Goal: Check status: Check status

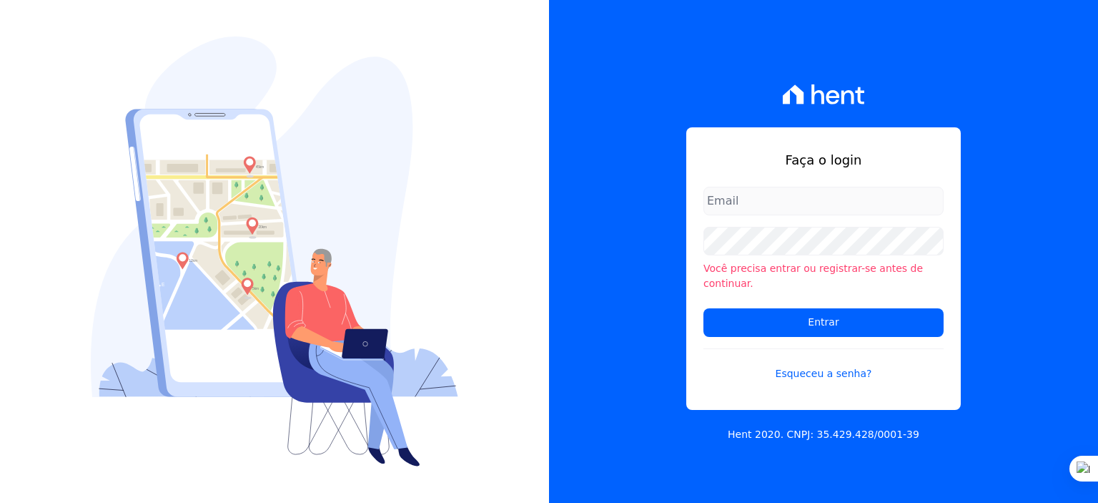
click at [771, 209] on input "email" at bounding box center [823, 201] width 240 height 29
type input "[PERSON_NAME][EMAIL_ADDRESS][PERSON_NAME][DOMAIN_NAME]"
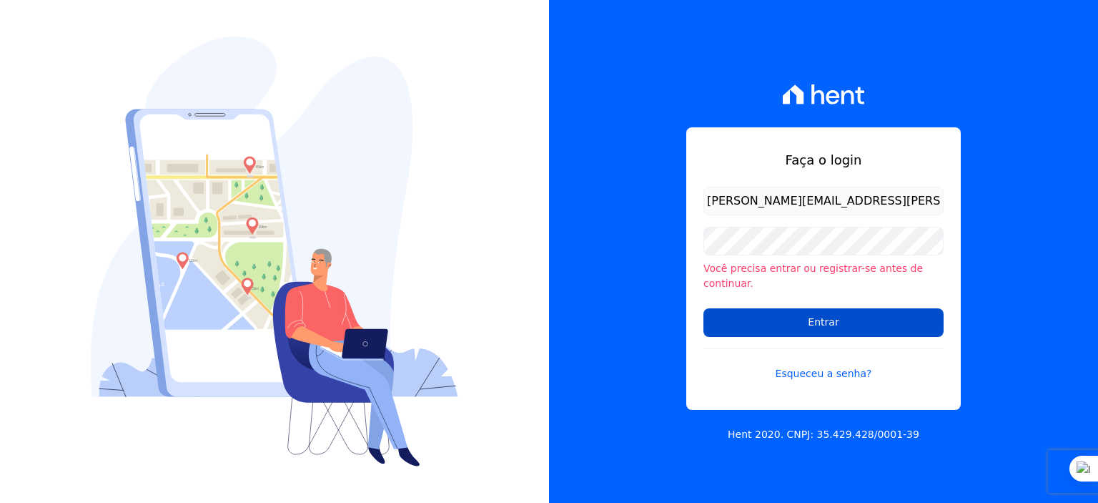
click at [856, 314] on input "Entrar" at bounding box center [823, 322] width 240 height 29
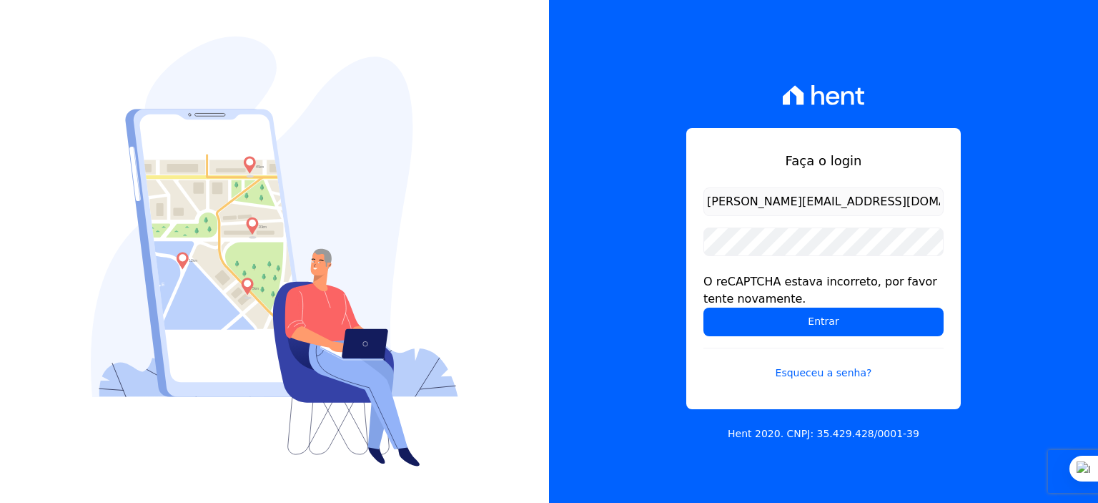
click at [884, 200] on input "[PERSON_NAME][EMAIL_ADDRESS][PERSON_NAME][DOMAIN_NAME]" at bounding box center [823, 201] width 240 height 29
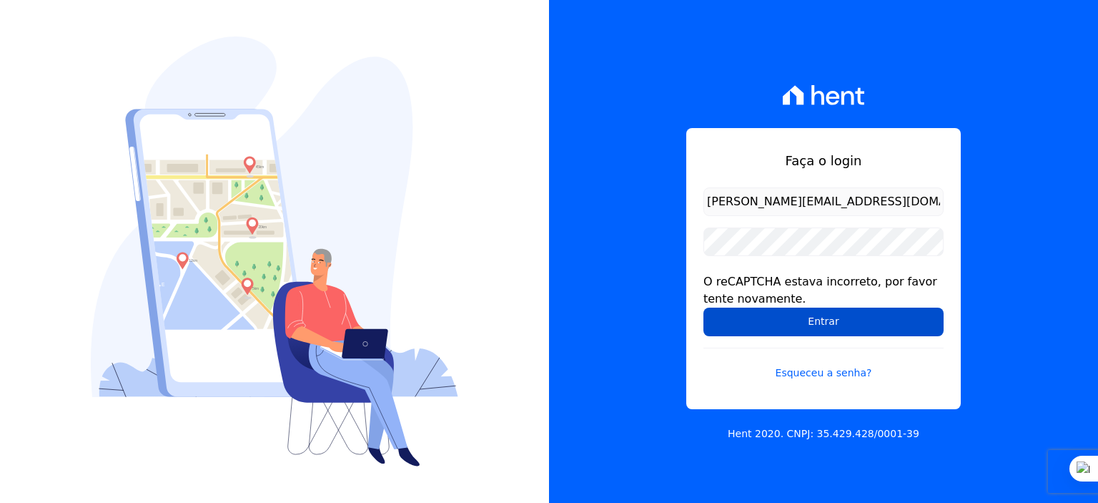
click at [826, 317] on input "Entrar" at bounding box center [823, 321] width 240 height 29
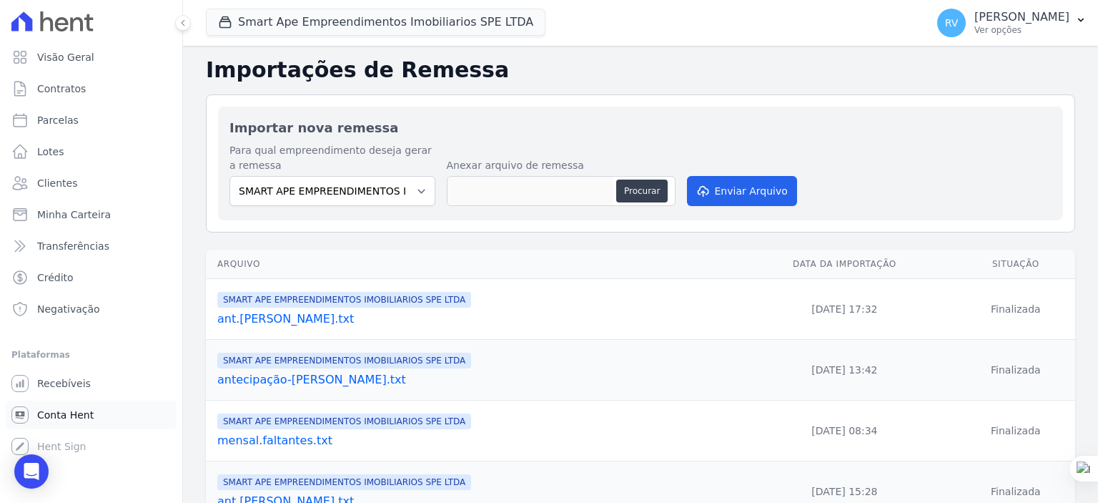
click at [63, 418] on span "Conta Hent" at bounding box center [65, 414] width 56 height 14
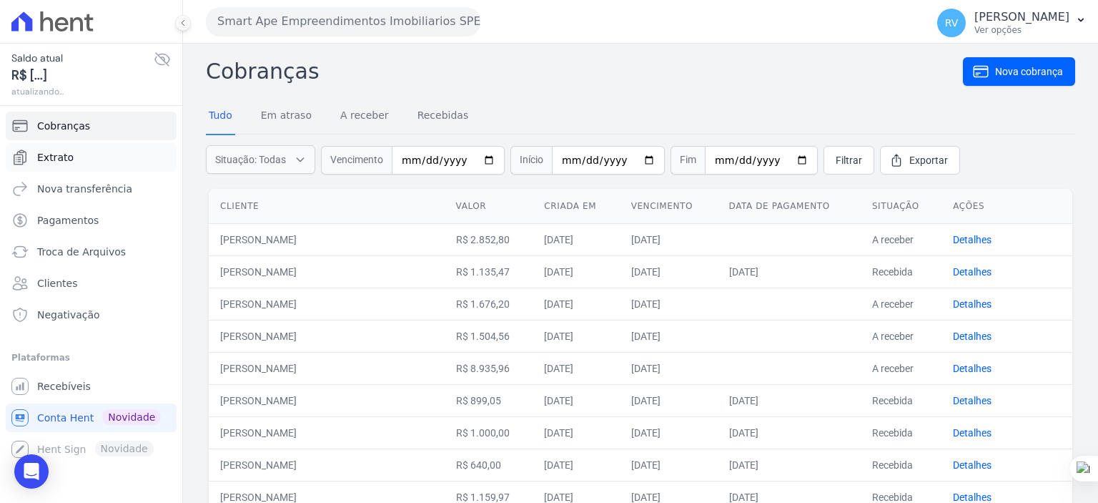
click at [68, 160] on span "Extrato" at bounding box center [55, 157] width 36 height 14
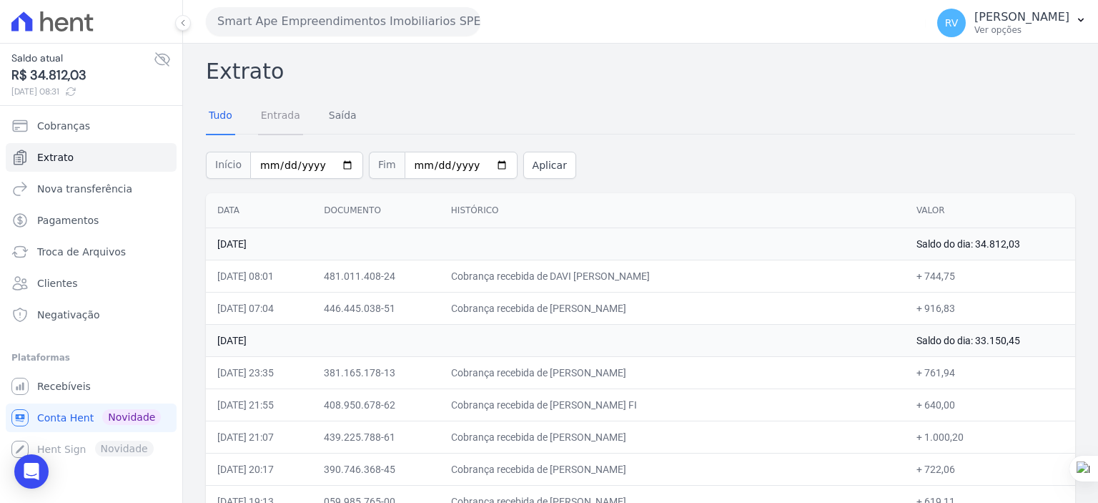
click at [280, 119] on link "Entrada" at bounding box center [280, 116] width 45 height 37
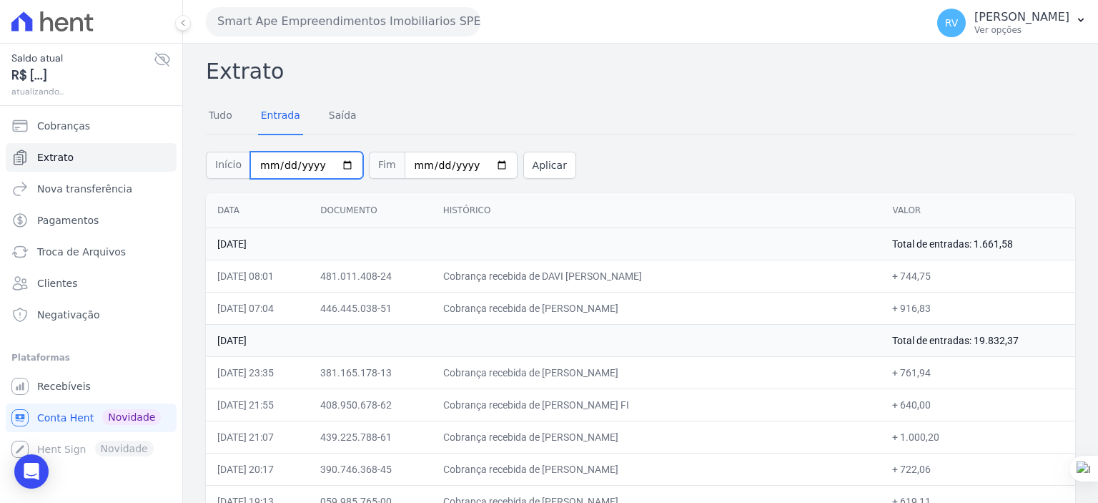
click at [337, 165] on input "2025-08-01" at bounding box center [306, 165] width 113 height 27
type input "2025-08-20"
click at [483, 164] on input "2025-08-21" at bounding box center [461, 165] width 113 height 27
type input "2025-08-20"
click at [530, 169] on button "Aplicar" at bounding box center [549, 165] width 53 height 27
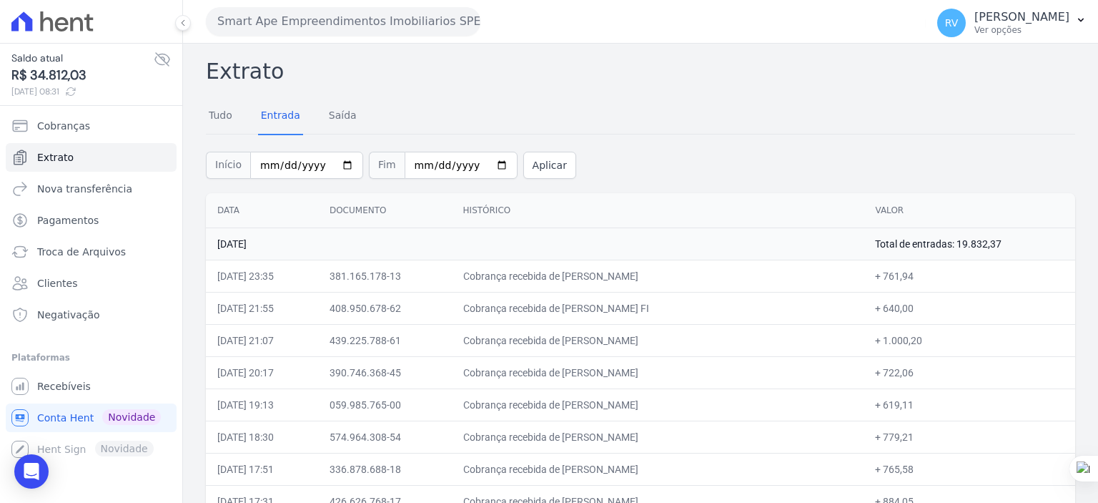
drag, startPoint x: 581, startPoint y: 275, endPoint x: 671, endPoint y: 277, distance: 90.1
click at [671, 277] on td "Cobrança recebida de Regiane da Silva Santos" at bounding box center [658, 276] width 413 height 32
copy td "Regiane da Silva San"
click at [615, 276] on td "Cobrança recebida de Regiane da Silva Santos" at bounding box center [658, 276] width 413 height 32
drag, startPoint x: 579, startPoint y: 277, endPoint x: 678, endPoint y: 275, distance: 98.7
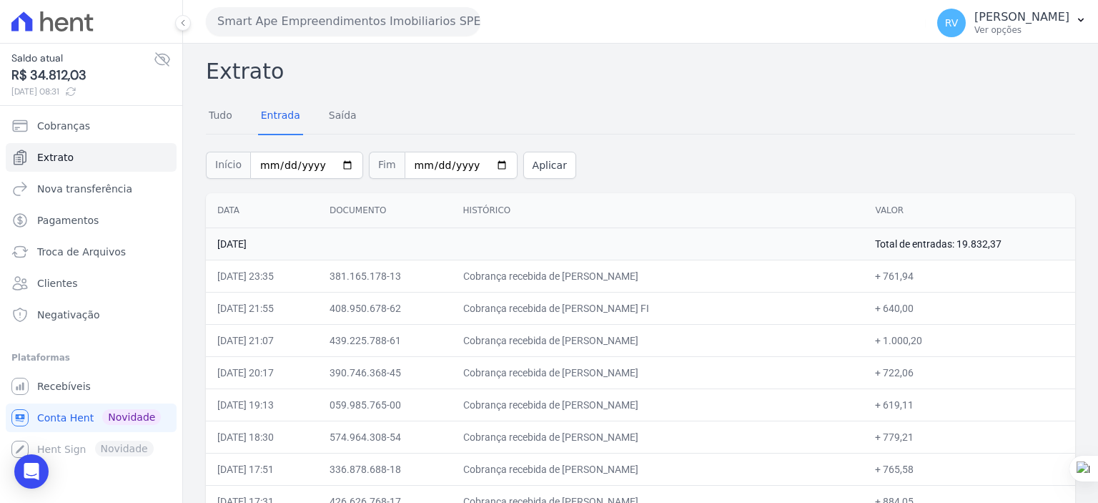
click at [678, 275] on td "Cobrança recebida de Regiane da Silva Santos" at bounding box center [658, 276] width 413 height 32
copy td "Regiane da Silva Santo"
drag, startPoint x: 886, startPoint y: 272, endPoint x: 915, endPoint y: 274, distance: 28.7
click at [915, 274] on td "+ 761,94" at bounding box center [970, 276] width 212 height 32
copy td "761,94"
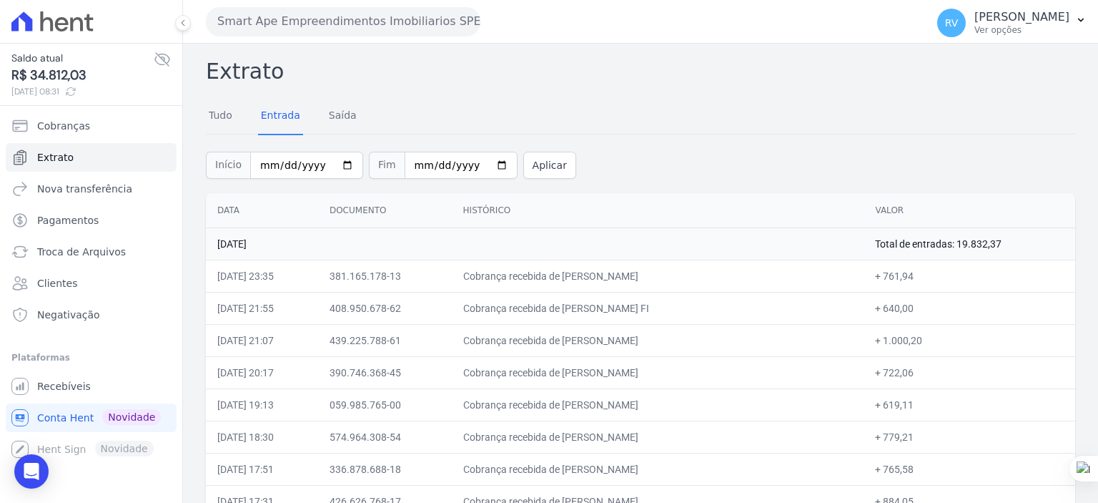
drag, startPoint x: 577, startPoint y: 305, endPoint x: 711, endPoint y: 302, distance: 133.7
click at [711, 302] on td "Cobrança recebida de EDMUNDO GONCALVES DE ARAUJO FI" at bounding box center [658, 308] width 413 height 32
click at [650, 312] on td "Cobrança recebida de EDMUNDO GONCALVES DE ARAUJO FI" at bounding box center [658, 308] width 413 height 32
drag, startPoint x: 580, startPoint y: 306, endPoint x: 728, endPoint y: 312, distance: 148.1
click at [728, 312] on td "Cobrança recebida de EDMUNDO GONCALVES DE ARAUJO FI" at bounding box center [658, 308] width 413 height 32
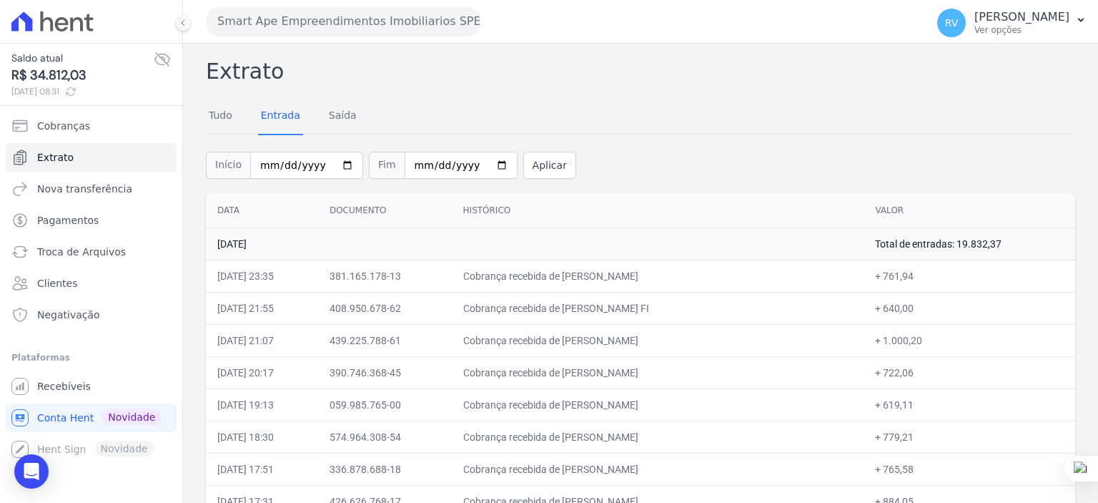
copy td "EDMUNDO GONCALVES DE ARAU"
click at [586, 302] on td "Cobrança recebida de EDMUNDO GONCALVES DE ARAUJO FI" at bounding box center [658, 308] width 413 height 32
drag, startPoint x: 580, startPoint y: 307, endPoint x: 691, endPoint y: 262, distance: 119.6
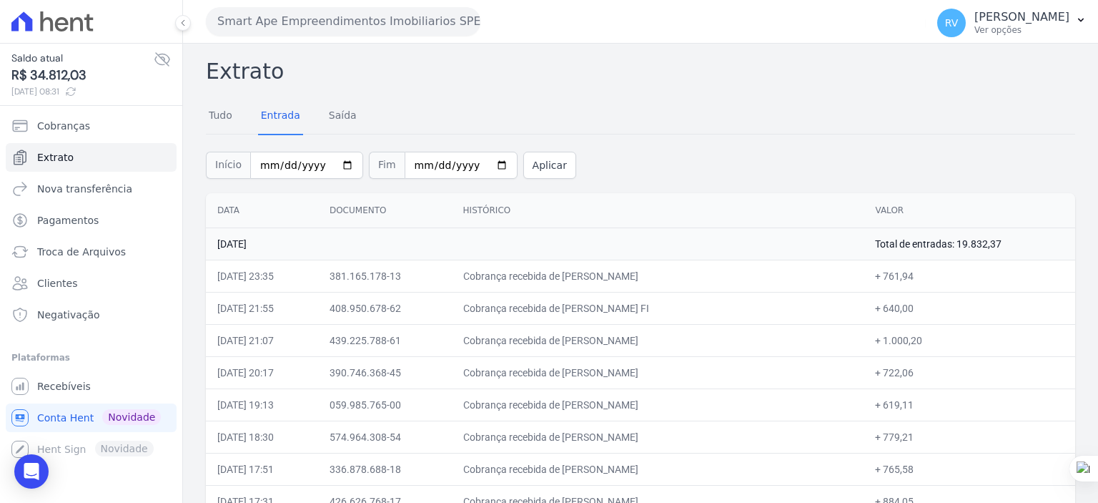
click at [721, 312] on td "Cobrança recebida de EDMUNDO GONCALVES DE ARAUJO FI" at bounding box center [658, 308] width 413 height 32
copy td "EDMUNDO GONCALVES DE ARA"
click at [583, 311] on td "Cobrança recebida de EDMUNDO GONCALVES DE ARAUJO FI" at bounding box center [658, 308] width 413 height 32
drag, startPoint x: 581, startPoint y: 305, endPoint x: 739, endPoint y: 306, distance: 158.7
click at [739, 306] on td "Cobrança recebida de EDMUNDO GONCALVES DE ARAUJO FI" at bounding box center [658, 308] width 413 height 32
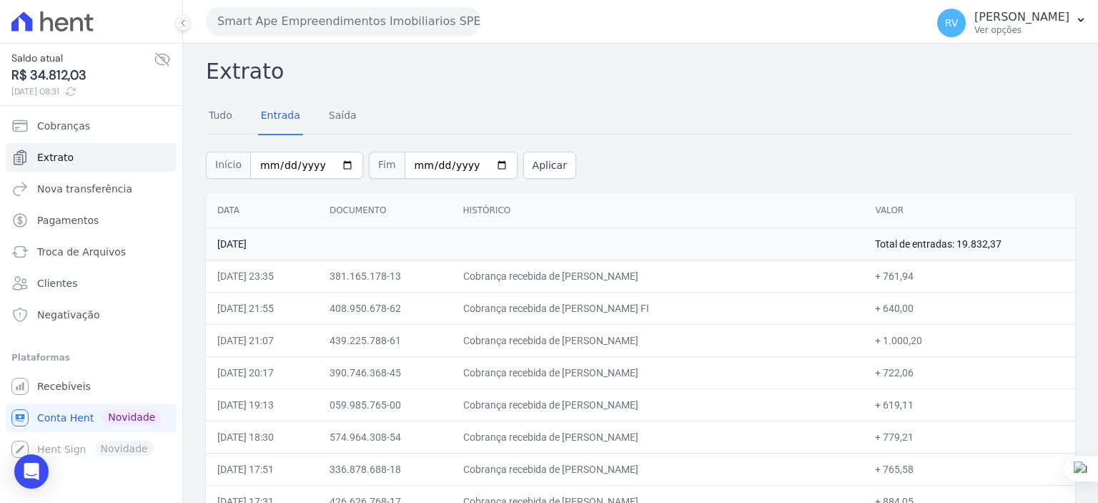
copy td "EDMUNDO GONCALVES DE ARAUJO"
click at [594, 315] on td "Cobrança recebida de EDMUNDO GONCALVES DE ARAUJO FI" at bounding box center [658, 308] width 413 height 32
drag, startPoint x: 579, startPoint y: 305, endPoint x: 738, endPoint y: 308, distance: 159.4
click at [738, 308] on td "Cobrança recebida de EDMUNDO GONCALVES DE ARAUJO FI" at bounding box center [658, 308] width 413 height 32
copy td "EDMUNDO GONCALVES DE ARAUJO"
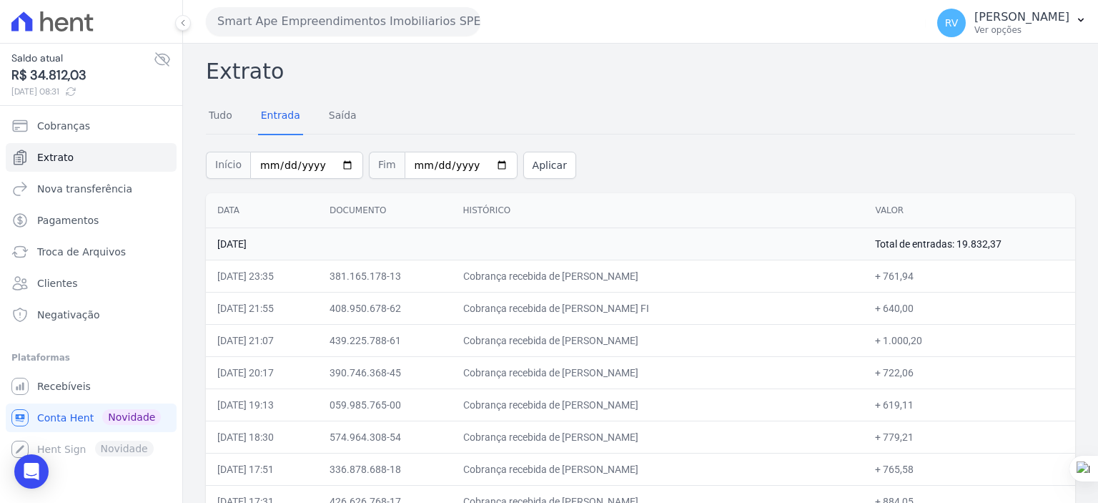
click at [643, 299] on td "Cobrança recebida de EDMUNDO GONCALVES DE ARAUJO FI" at bounding box center [658, 308] width 413 height 32
drag, startPoint x: 594, startPoint y: 310, endPoint x: 738, endPoint y: 308, distance: 143.7
click at [738, 308] on td "Cobrança recebida de EDMUNDO GONCALVES DE ARAUJO FI" at bounding box center [658, 308] width 413 height 32
copy td "EDMUNDO GONCALVES DE ARAUJO"
drag, startPoint x: 581, startPoint y: 340, endPoint x: 692, endPoint y: 340, distance: 110.8
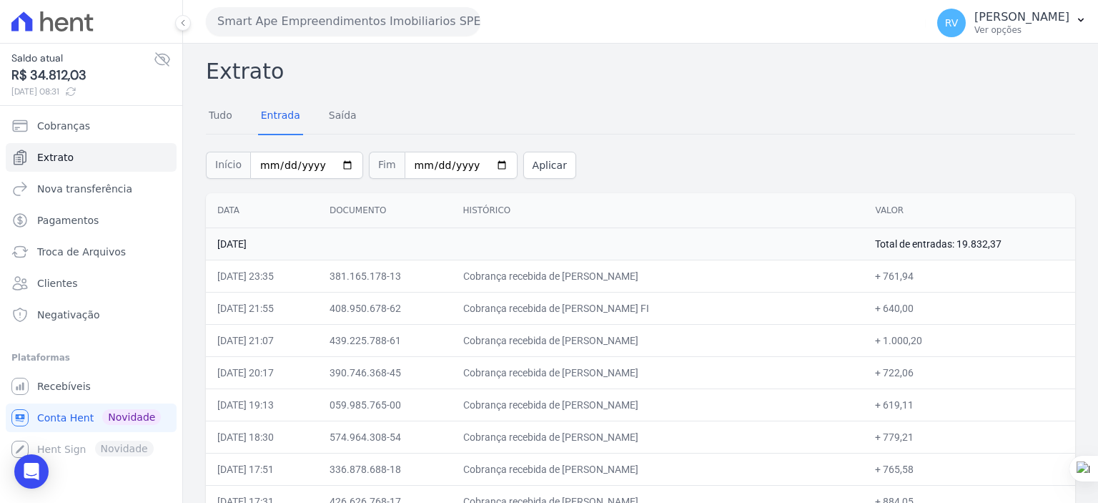
click at [692, 340] on td "Cobrança recebida de GABRIEL LOURENCON VIANA" at bounding box center [658, 340] width 413 height 32
drag, startPoint x: 581, startPoint y: 370, endPoint x: 726, endPoint y: 375, distance: 145.9
click at [726, 375] on td "Cobrança recebida de GERALDO IRINEU BARBOSA JUNIOR" at bounding box center [658, 372] width 413 height 32
drag, startPoint x: 892, startPoint y: 371, endPoint x: 915, endPoint y: 374, distance: 23.1
click at [915, 374] on td "+ 722,06" at bounding box center [970, 372] width 212 height 32
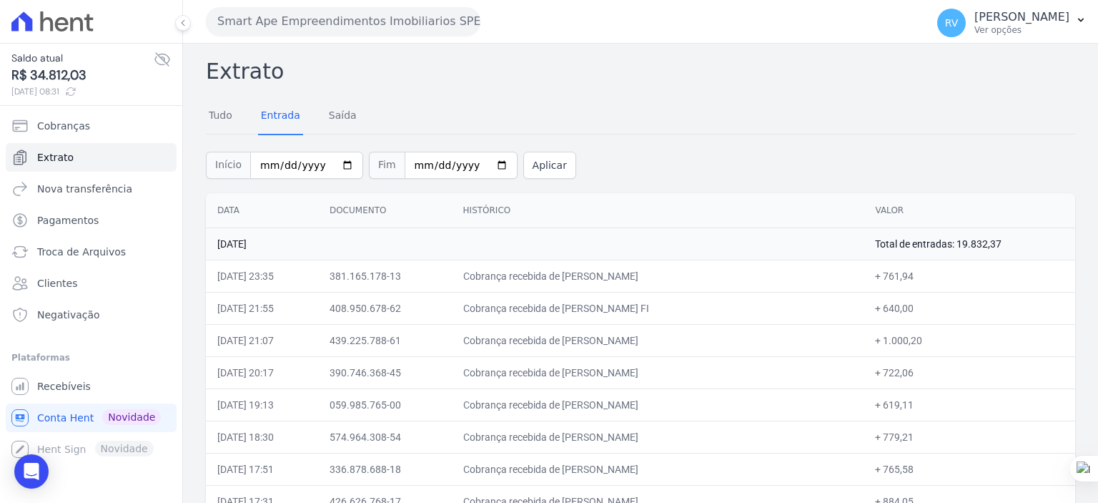
drag, startPoint x: 580, startPoint y: 402, endPoint x: 681, endPoint y: 406, distance: 101.6
click at [681, 406] on td "Cobrança recebida de RENILDO LOPES PEREIRA" at bounding box center [658, 404] width 413 height 32
click at [600, 398] on td "Cobrança recebida de RENILDO LOPES PEREIRA" at bounding box center [658, 404] width 413 height 32
drag, startPoint x: 580, startPoint y: 402, endPoint x: 681, endPoint y: 402, distance: 100.8
click at [681, 402] on td "Cobrança recebida de RENILDO LOPES PEREIRA" at bounding box center [658, 404] width 413 height 32
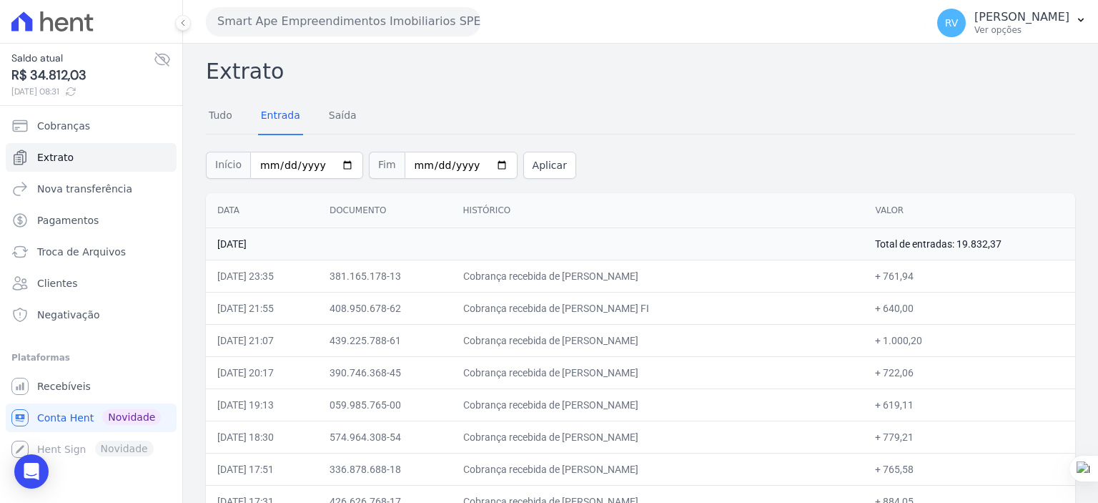
drag, startPoint x: 889, startPoint y: 405, endPoint x: 914, endPoint y: 407, distance: 25.8
click at [914, 407] on td "+ 619,11" at bounding box center [970, 404] width 212 height 32
drag, startPoint x: 578, startPoint y: 434, endPoint x: 716, endPoint y: 434, distance: 137.3
click at [716, 434] on td "Cobrança recebida de GABRIEL MARTINEZ DE OLIVEIRA" at bounding box center [658, 436] width 413 height 32
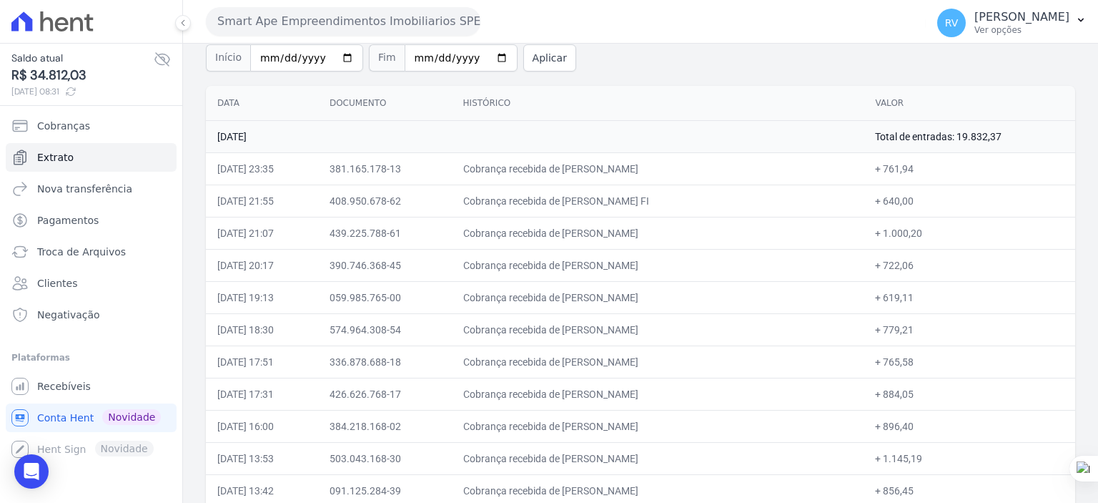
scroll to position [143, 0]
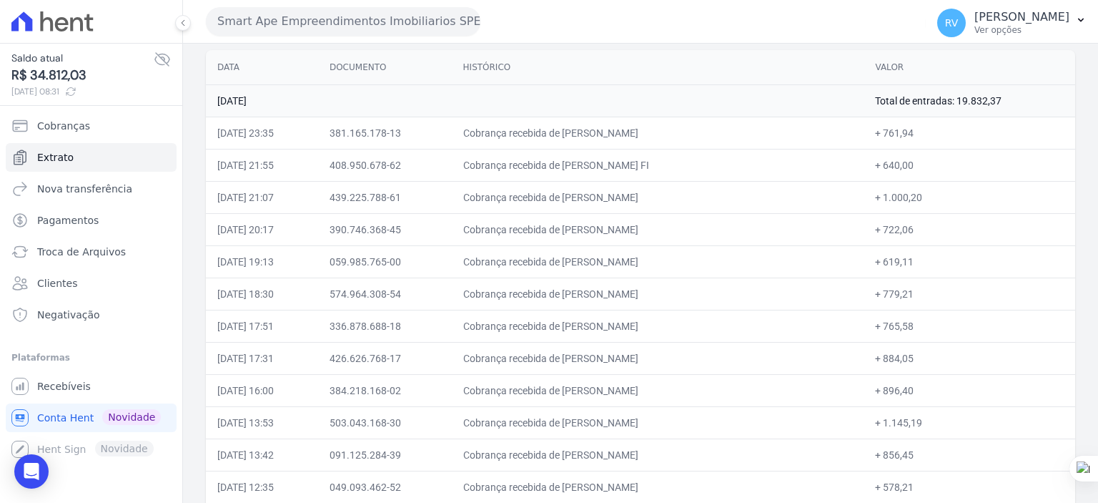
drag, startPoint x: 888, startPoint y: 293, endPoint x: 914, endPoint y: 293, distance: 26.5
click at [914, 293] on td "+ 779,21" at bounding box center [970, 293] width 212 height 32
drag, startPoint x: 581, startPoint y: 325, endPoint x: 691, endPoint y: 327, distance: 110.1
click at [691, 327] on td "Cobrança recebida de JEFFERSON DIEGO PEZOTE" at bounding box center [658, 326] width 413 height 32
drag, startPoint x: 888, startPoint y: 323, endPoint x: 914, endPoint y: 323, distance: 26.5
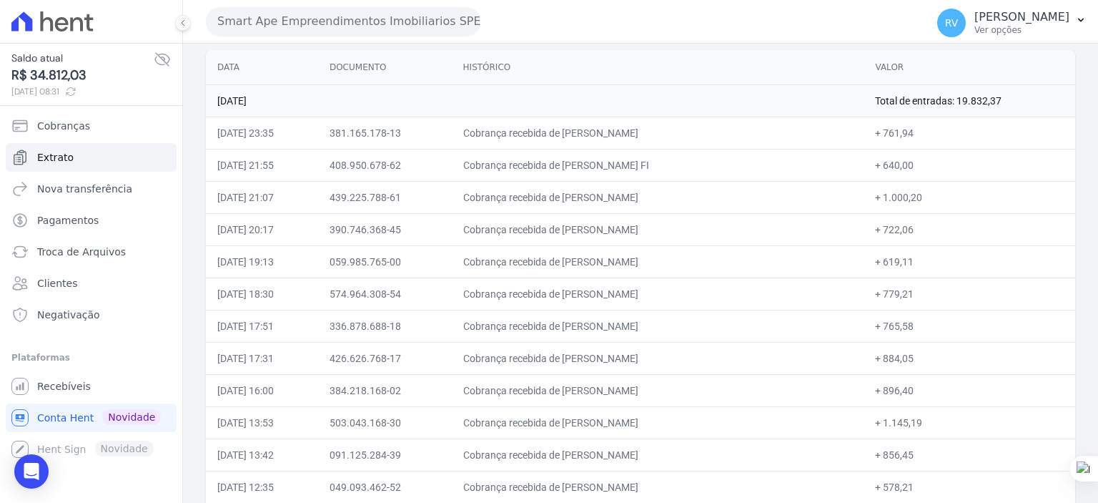
click at [914, 323] on td "+ 765,58" at bounding box center [970, 326] width 212 height 32
drag, startPoint x: 581, startPoint y: 357, endPoint x: 727, endPoint y: 360, distance: 146.6
click at [727, 360] on td "Cobrança recebida de EVERTON RODRIGO PEREIRA REIS" at bounding box center [658, 358] width 413 height 32
drag, startPoint x: 885, startPoint y: 357, endPoint x: 916, endPoint y: 357, distance: 30.7
click at [916, 357] on td "+ 884,05" at bounding box center [970, 358] width 212 height 32
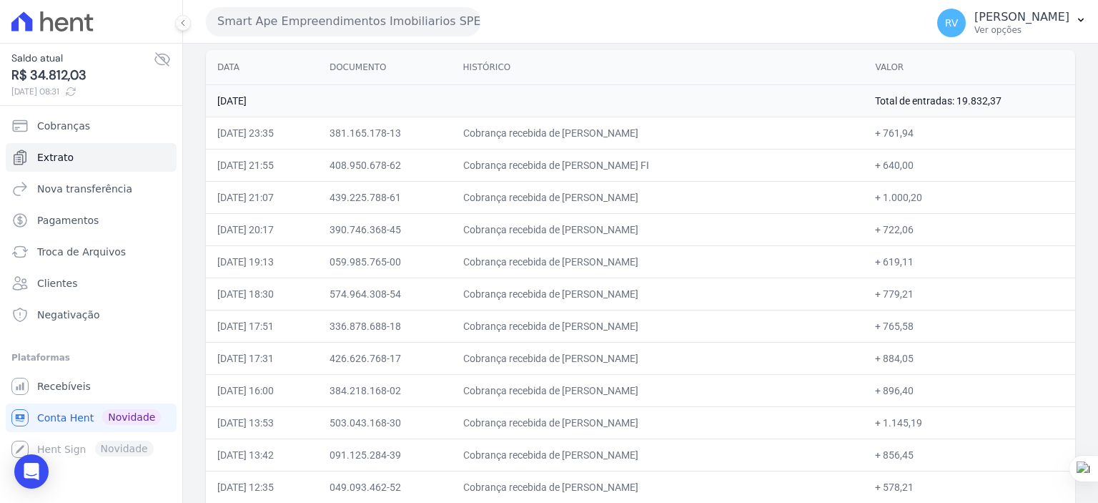
drag, startPoint x: 580, startPoint y: 390, endPoint x: 683, endPoint y: 392, distance: 103.7
click at [683, 392] on td "Cobrança recebida de ANA PAULA DUTENKEFER" at bounding box center [658, 390] width 413 height 32
drag, startPoint x: 886, startPoint y: 391, endPoint x: 915, endPoint y: 390, distance: 28.6
click at [915, 390] on td "+ 896,40" at bounding box center [970, 390] width 212 height 32
drag, startPoint x: 581, startPoint y: 422, endPoint x: 701, endPoint y: 424, distance: 120.8
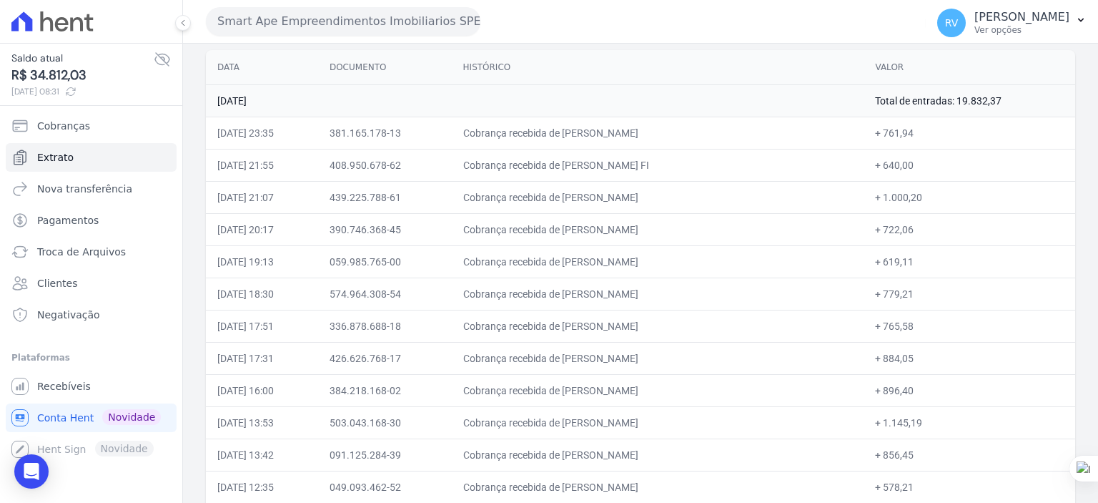
click at [701, 425] on td "Cobrança recebida de MARIA EDUARDA LIMA DE ARAUJO" at bounding box center [658, 422] width 413 height 32
drag, startPoint x: 888, startPoint y: 423, endPoint x: 932, endPoint y: 425, distance: 43.7
click at [932, 425] on td "+ 1.145,19" at bounding box center [970, 422] width 212 height 32
drag, startPoint x: 581, startPoint y: 454, endPoint x: 707, endPoint y: 457, distance: 126.6
click at [707, 457] on td "Cobrança recebida de THAIS ALCINA ALVES DA SILVA" at bounding box center [658, 454] width 413 height 32
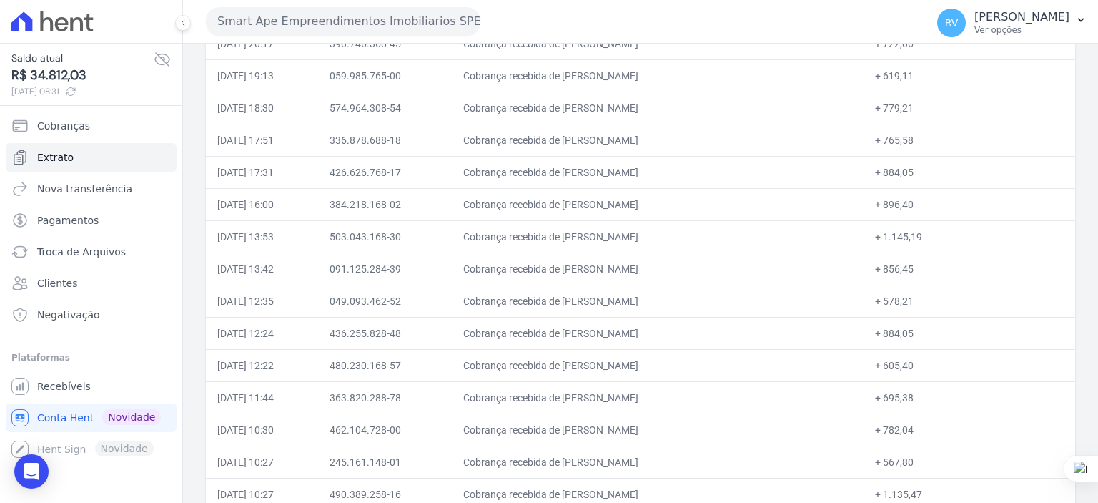
scroll to position [357, 0]
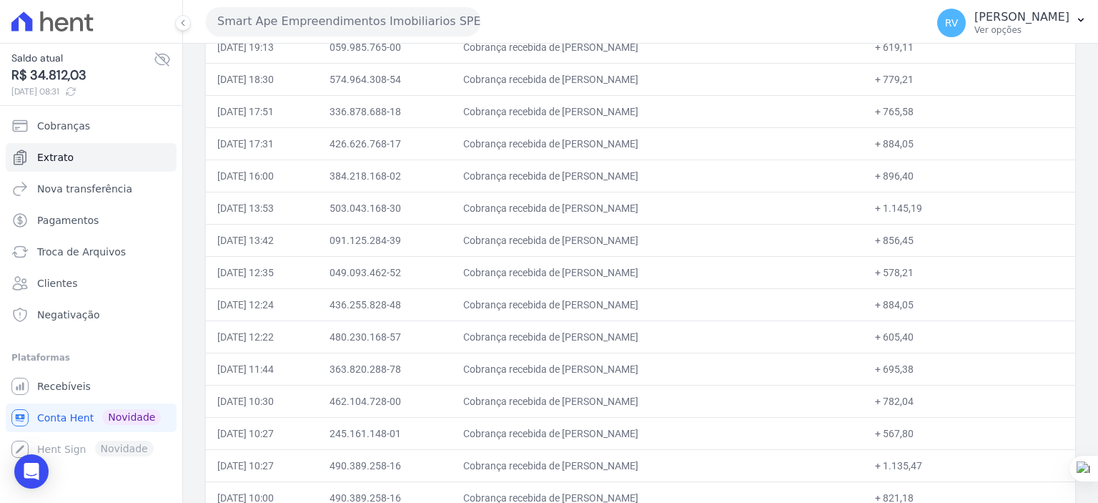
drag, startPoint x: 888, startPoint y: 239, endPoint x: 916, endPoint y: 239, distance: 27.9
click at [916, 239] on td "+ 856,45" at bounding box center [970, 240] width 212 height 32
drag, startPoint x: 581, startPoint y: 268, endPoint x: 686, endPoint y: 269, distance: 105.1
click at [686, 269] on td "Cobrança recebida de JOELB DE OLIVEIRA CARRERA" at bounding box center [658, 272] width 413 height 32
drag, startPoint x: 580, startPoint y: 305, endPoint x: 701, endPoint y: 309, distance: 120.9
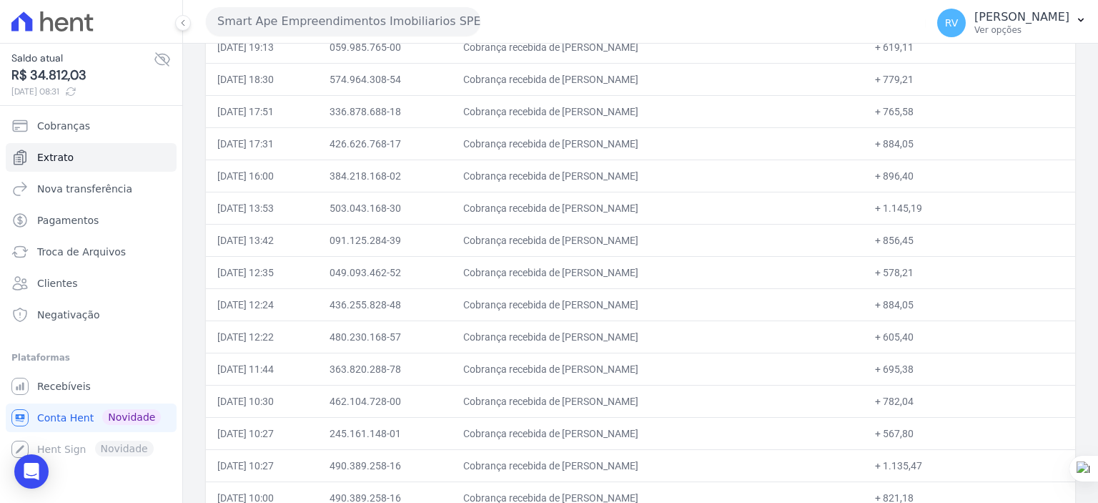
click at [701, 309] on td "Cobrança recebida de GUILHERME DE MELO MORAES" at bounding box center [658, 304] width 413 height 32
click at [582, 272] on td "Cobrança recebida de JOELB DE OLIVEIRA CARRERA" at bounding box center [658, 272] width 413 height 32
drag, startPoint x: 582, startPoint y: 272, endPoint x: 700, endPoint y: 272, distance: 118.0
click at [700, 272] on td "Cobrança recebida de JOELB DE OLIVEIRA CARRERA" at bounding box center [658, 272] width 413 height 32
drag, startPoint x: 889, startPoint y: 272, endPoint x: 915, endPoint y: 274, distance: 26.5
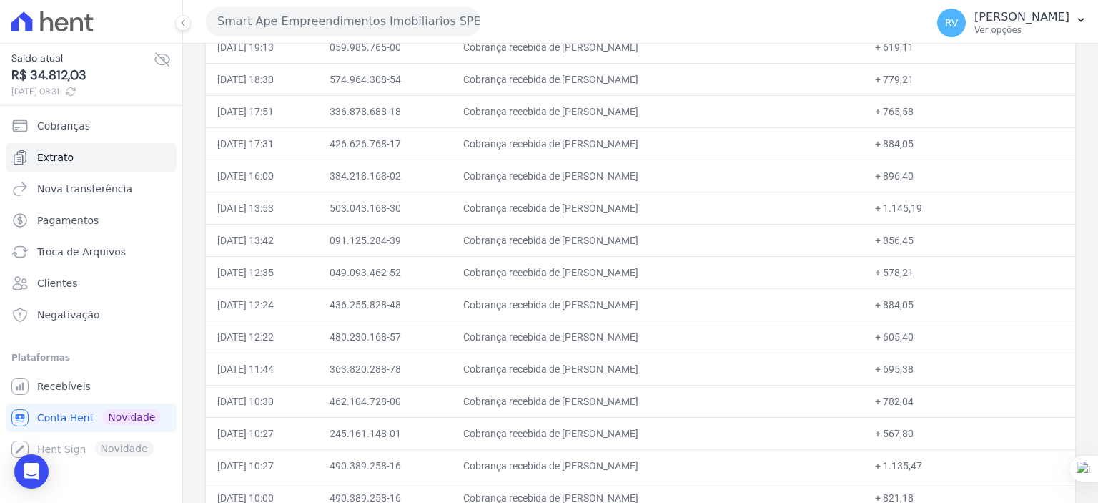
click at [915, 274] on td "+ 578,21" at bounding box center [970, 272] width 212 height 32
drag, startPoint x: 580, startPoint y: 300, endPoint x: 708, endPoint y: 302, distance: 128.0
click at [708, 302] on td "Cobrança recebida de GUILHERME DE MELO MORAES" at bounding box center [658, 304] width 413 height 32
drag, startPoint x: 886, startPoint y: 301, endPoint x: 915, endPoint y: 300, distance: 28.6
click at [915, 300] on td "+ 884,05" at bounding box center [970, 304] width 212 height 32
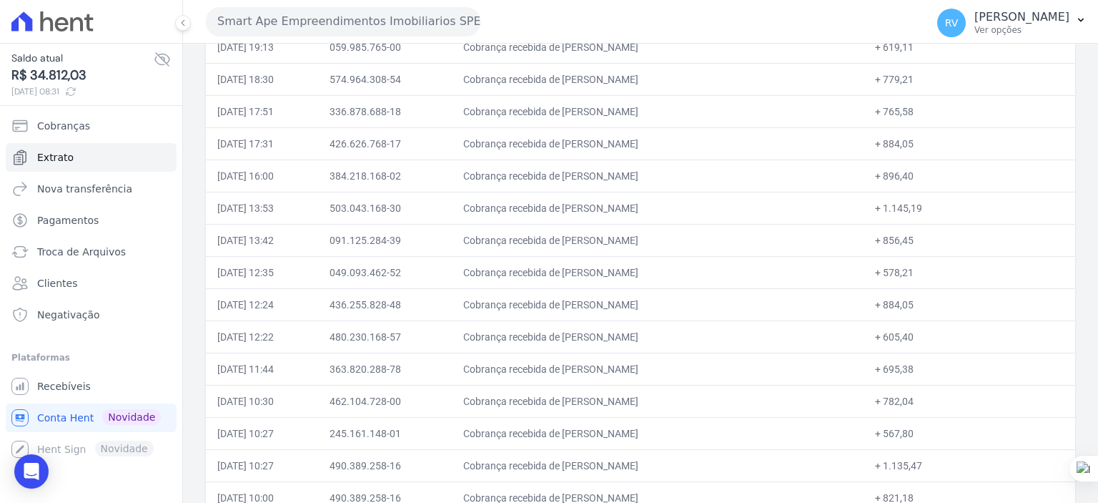
drag, startPoint x: 578, startPoint y: 334, endPoint x: 719, endPoint y: 331, distance: 141.6
click at [719, 331] on td "Cobrança recebida de CAIO ALEXANDRE BRITO DA SILVA" at bounding box center [658, 336] width 413 height 32
click at [603, 328] on td "Cobrança recebida de CAIO ALEXANDRE BRITO DA SILVA" at bounding box center [658, 336] width 413 height 32
drag, startPoint x: 581, startPoint y: 332, endPoint x: 730, endPoint y: 339, distance: 148.8
click at [730, 339] on td "Cobrança recebida de CAIO ALEXANDRE BRITO DA SILVA" at bounding box center [658, 336] width 413 height 32
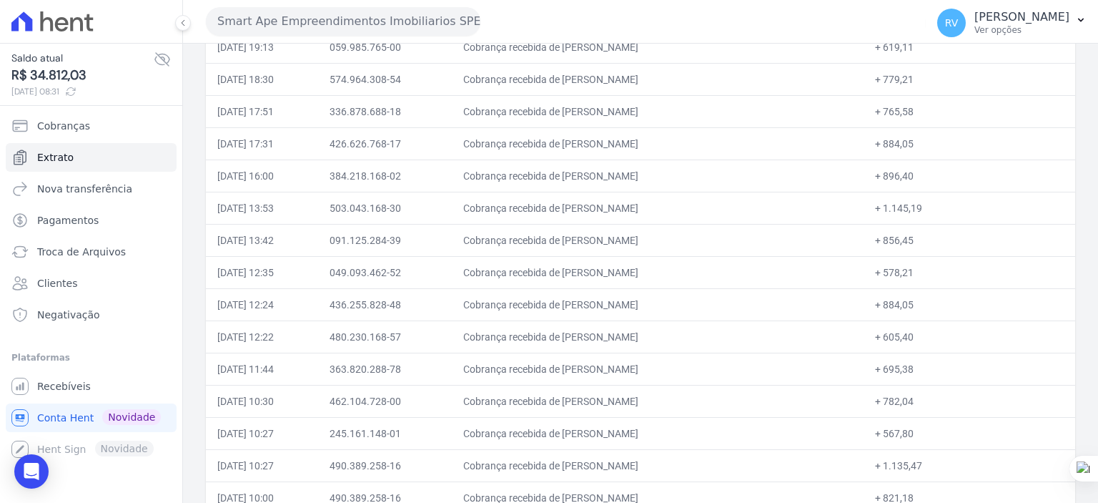
drag, startPoint x: 889, startPoint y: 333, endPoint x: 918, endPoint y: 333, distance: 28.6
click at [918, 333] on td "+ 605,40" at bounding box center [970, 336] width 212 height 32
drag, startPoint x: 580, startPoint y: 363, endPoint x: 747, endPoint y: 372, distance: 167.5
click at [747, 372] on td "Cobrança recebida de MAYARA FERNANDA GOMES DOS SANT" at bounding box center [658, 368] width 413 height 32
drag, startPoint x: 887, startPoint y: 368, endPoint x: 917, endPoint y: 368, distance: 29.3
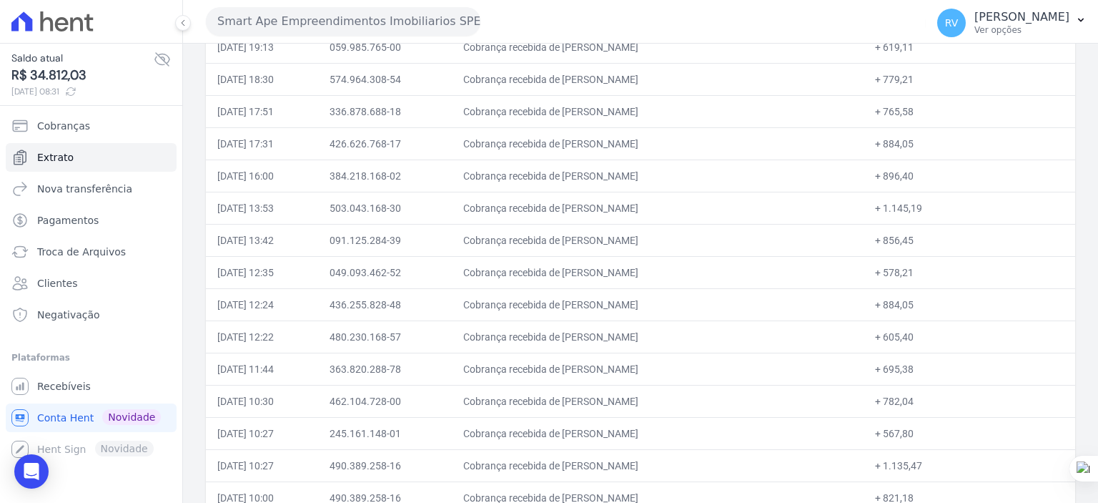
click at [917, 368] on td "+ 695,38" at bounding box center [970, 368] width 212 height 32
drag, startPoint x: 581, startPoint y: 395, endPoint x: 681, endPoint y: 405, distance: 101.2
click at [683, 403] on td "Cobrança recebida de THAIARA LIMA FERREIRA" at bounding box center [658, 401] width 413 height 32
drag, startPoint x: 888, startPoint y: 397, endPoint x: 916, endPoint y: 400, distance: 28.0
click at [916, 400] on td "+ 782,04" at bounding box center [970, 401] width 212 height 32
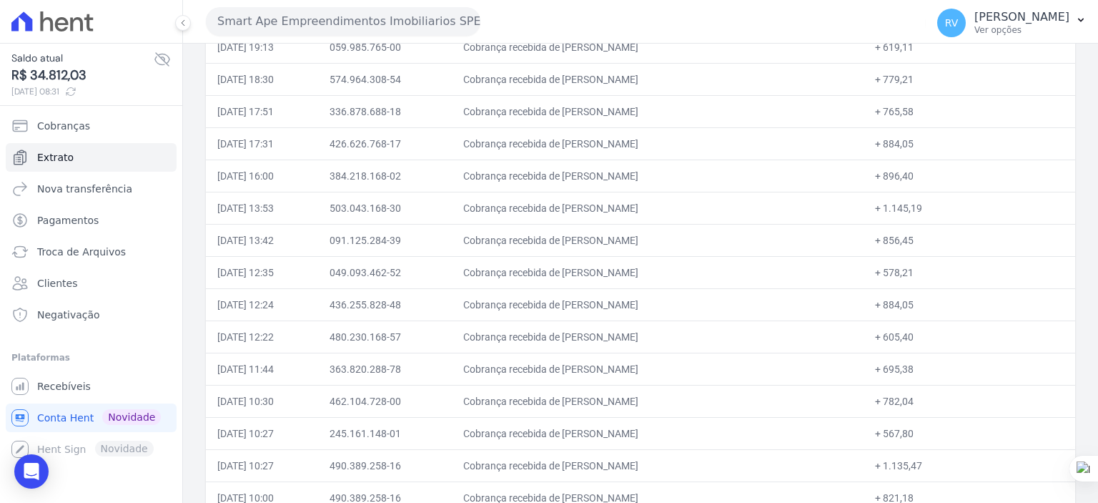
drag, startPoint x: 579, startPoint y: 430, endPoint x: 676, endPoint y: 437, distance: 97.5
click at [676, 437] on td "Cobrança recebida de SAMIRA NAYM SUAREZ" at bounding box center [658, 433] width 413 height 32
drag, startPoint x: 889, startPoint y: 429, endPoint x: 912, endPoint y: 434, distance: 23.4
click at [912, 434] on td "+ 567,80" at bounding box center [970, 433] width 212 height 32
click at [899, 433] on td "+ 567,80" at bounding box center [970, 433] width 212 height 32
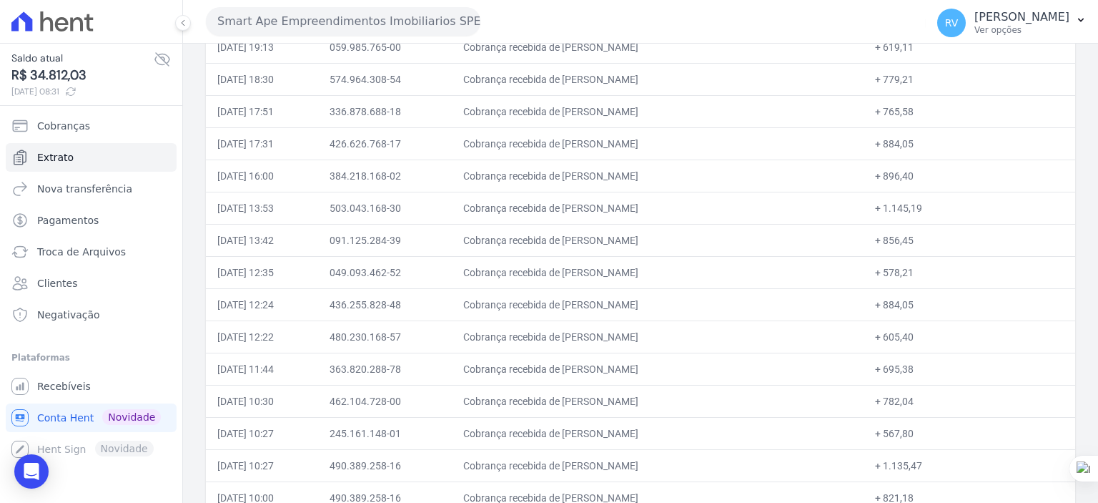
drag, startPoint x: 888, startPoint y: 432, endPoint x: 916, endPoint y: 433, distance: 27.9
click at [916, 433] on td "+ 567,80" at bounding box center [970, 433] width 212 height 32
drag, startPoint x: 578, startPoint y: 460, endPoint x: 715, endPoint y: 463, distance: 137.3
click at [715, 463] on td "Cobrança recebida de FERNANDA OLIVEIRA AUGUSTO" at bounding box center [658, 465] width 413 height 32
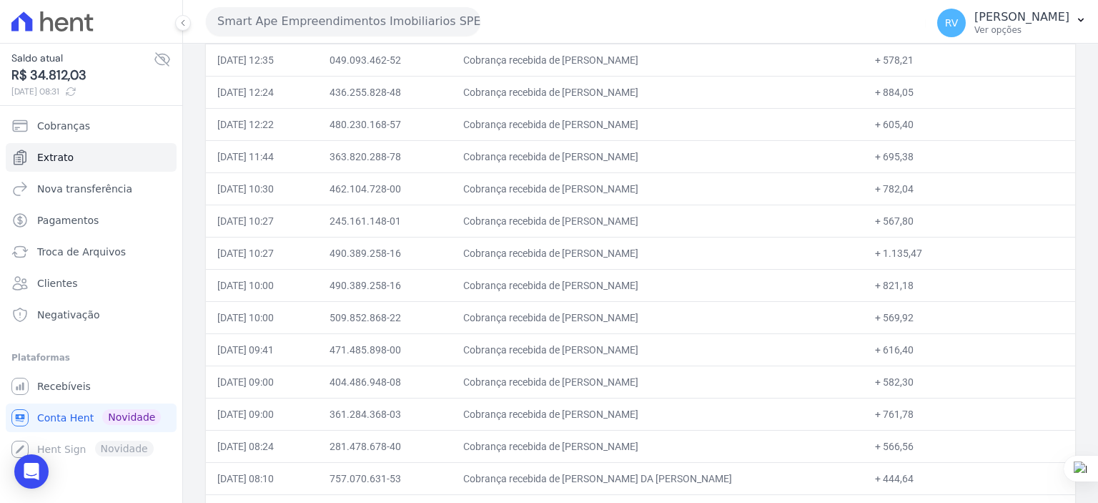
scroll to position [572, 0]
drag, startPoint x: 887, startPoint y: 282, endPoint x: 916, endPoint y: 282, distance: 28.6
click at [916, 282] on td "+ 821,18" at bounding box center [970, 283] width 212 height 32
drag, startPoint x: 612, startPoint y: 320, endPoint x: 717, endPoint y: 317, distance: 105.1
click at [717, 317] on td "Cobrança recebida de VICTOR DANIEL DA SILVA BATISTA" at bounding box center [658, 315] width 413 height 32
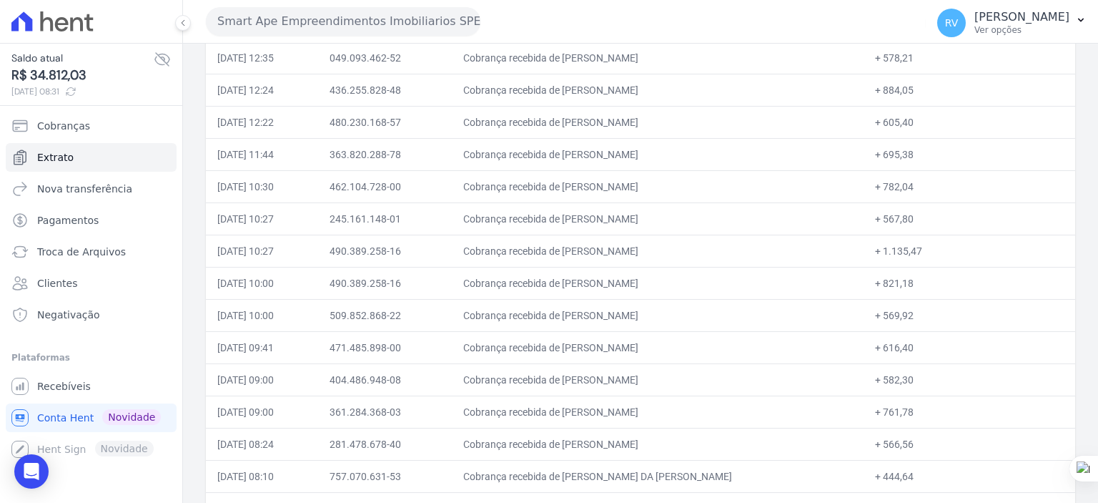
drag, startPoint x: 889, startPoint y: 313, endPoint x: 915, endPoint y: 313, distance: 26.5
click at [915, 313] on td "+ 569,92" at bounding box center [970, 315] width 212 height 32
drag, startPoint x: 579, startPoint y: 345, endPoint x: 725, endPoint y: 351, distance: 146.0
click at [725, 351] on td "Cobrança recebida de THIAGO SANTOS RIBEIRO DA SILVA" at bounding box center [658, 347] width 413 height 32
drag, startPoint x: 886, startPoint y: 345, endPoint x: 915, endPoint y: 346, distance: 28.6
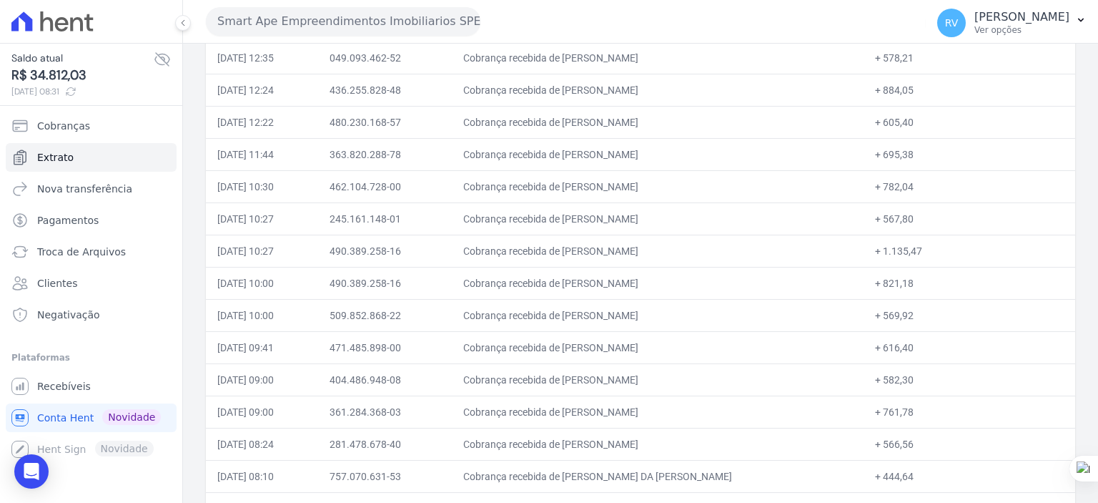
click at [915, 346] on td "+ 616,40" at bounding box center [970, 347] width 212 height 32
drag, startPoint x: 583, startPoint y: 376, endPoint x: 609, endPoint y: 380, distance: 26.7
click at [609, 380] on td "Cobrança recebida de RAFAEL MISAEL PINTO" at bounding box center [658, 379] width 413 height 32
drag, startPoint x: 578, startPoint y: 376, endPoint x: 671, endPoint y: 380, distance: 93.0
click at [671, 380] on td "Cobrança recebida de RAFAEL MISAEL PINTO" at bounding box center [658, 379] width 413 height 32
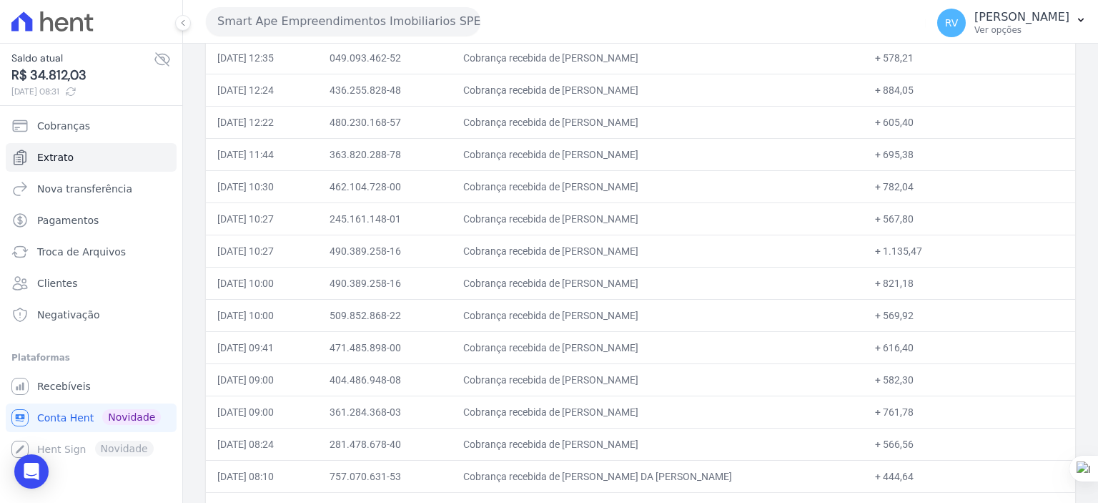
drag, startPoint x: 889, startPoint y: 378, endPoint x: 919, endPoint y: 379, distance: 30.7
click at [919, 379] on td "+ 582,30" at bounding box center [970, 379] width 212 height 32
drag, startPoint x: 578, startPoint y: 408, endPoint x: 706, endPoint y: 403, distance: 127.4
click at [706, 403] on td "Cobrança recebida de FABIANA DOS SANTOS PEREIRA" at bounding box center [658, 411] width 413 height 32
drag, startPoint x: 889, startPoint y: 410, endPoint x: 915, endPoint y: 410, distance: 25.7
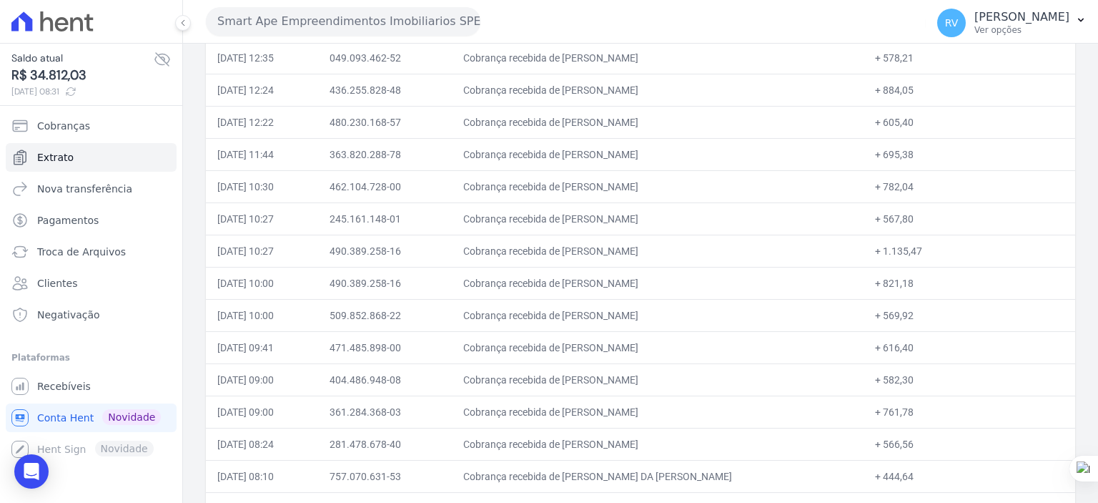
click at [915, 410] on td "+ 761,78" at bounding box center [970, 411] width 212 height 32
drag, startPoint x: 581, startPoint y: 442, endPoint x: 733, endPoint y: 437, distance: 152.4
click at [733, 437] on td "Cobrança recebida de ALEXSANDRO DOS SANTOS PORCIUNC" at bounding box center [658, 444] width 413 height 32
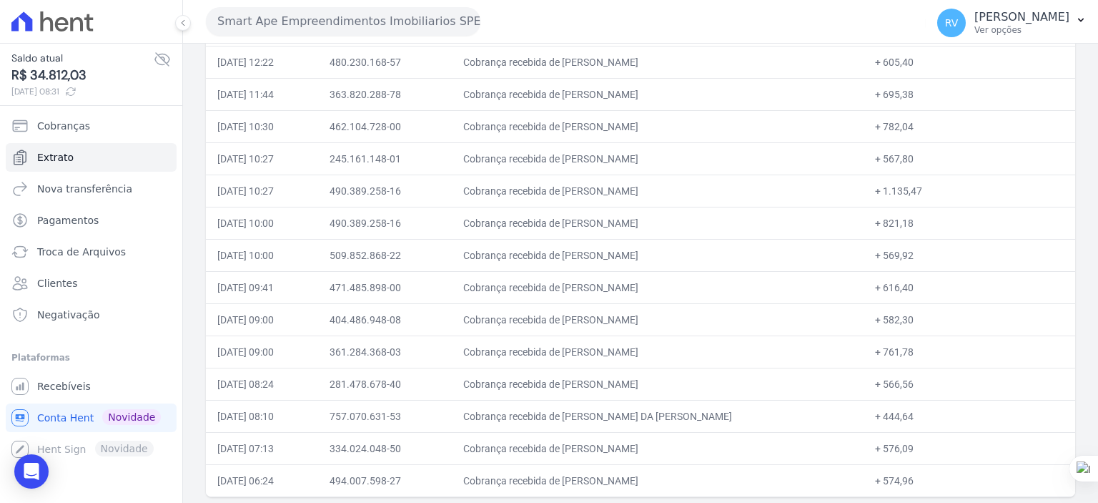
click at [585, 382] on td "Cobrança recebida de ALEXSANDRO DOS SANTOS PORCIUNC" at bounding box center [658, 383] width 413 height 32
drag, startPoint x: 582, startPoint y: 380, endPoint x: 737, endPoint y: 391, distance: 155.6
click at [737, 391] on td "Cobrança recebida de ALEXSANDRO DOS SANTOS PORCIUNC" at bounding box center [658, 383] width 413 height 32
drag, startPoint x: 581, startPoint y: 380, endPoint x: 728, endPoint y: 382, distance: 147.3
click at [728, 382] on td "Cobrança recebida de ALEXSANDRO DOS SANTOS PORCIUNC" at bounding box center [658, 383] width 413 height 32
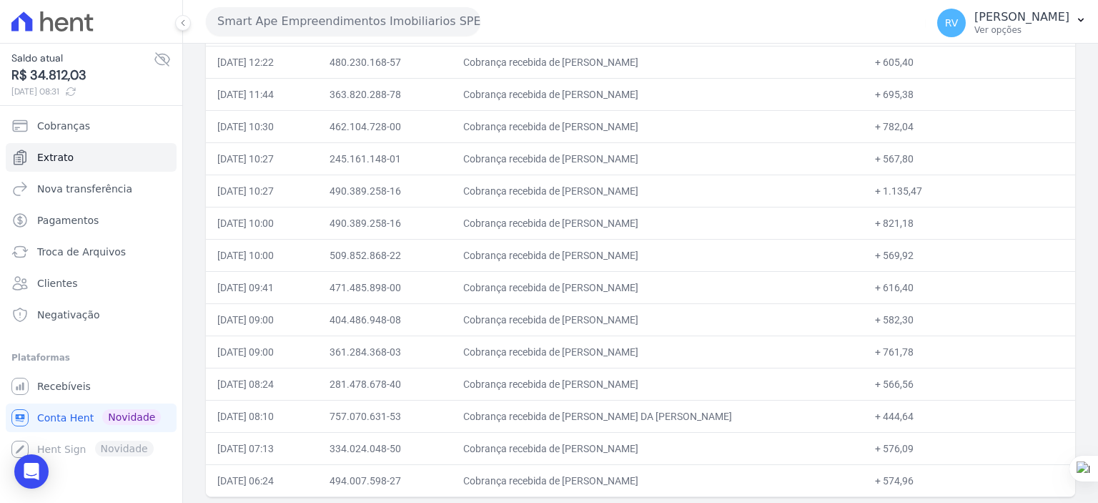
drag, startPoint x: 889, startPoint y: 382, endPoint x: 917, endPoint y: 380, distance: 28.6
click at [917, 380] on td "+ 566,56" at bounding box center [970, 383] width 212 height 32
drag, startPoint x: 578, startPoint y: 408, endPoint x: 719, endPoint y: 413, distance: 140.9
click at [719, 413] on td "Cobrança recebida de RONALDO JUNIO DA CRUZ BEZERRA" at bounding box center [658, 416] width 413 height 32
drag, startPoint x: 886, startPoint y: 415, endPoint x: 915, endPoint y: 415, distance: 28.6
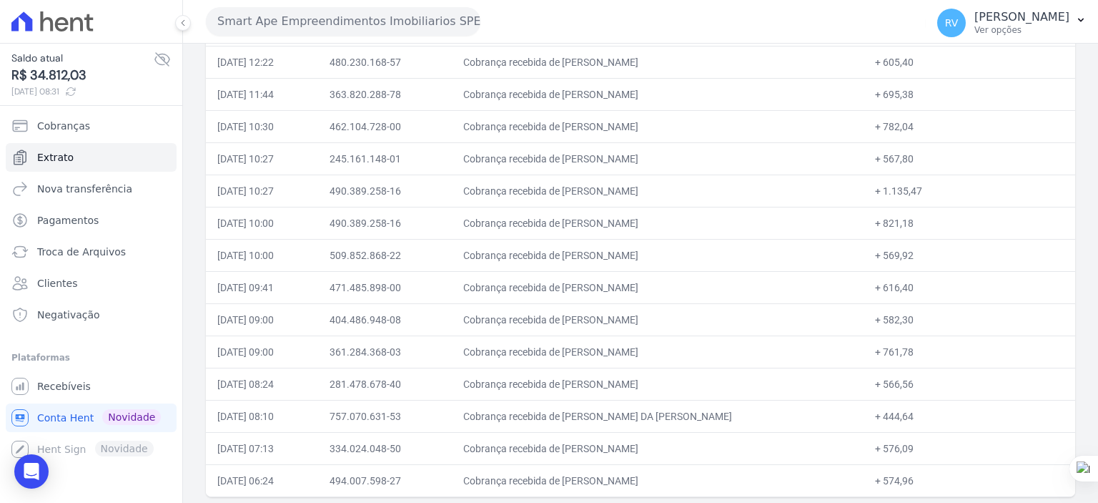
click at [915, 415] on td "+ 444,64" at bounding box center [970, 416] width 212 height 32
drag, startPoint x: 578, startPoint y: 447, endPoint x: 716, endPoint y: 449, distance: 137.3
click at [716, 449] on td "Cobrança recebida de LUANA DE FARIAS FREITAS DIAS" at bounding box center [658, 448] width 413 height 32
drag, startPoint x: 887, startPoint y: 445, endPoint x: 916, endPoint y: 446, distance: 28.6
click at [916, 446] on td "+ 576,09" at bounding box center [970, 448] width 212 height 32
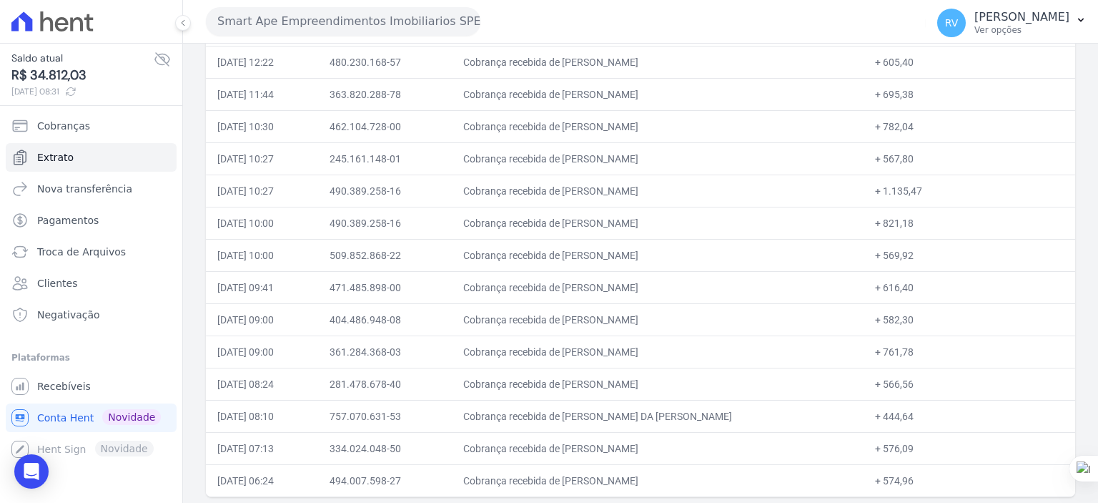
click at [897, 448] on td "+ 576,09" at bounding box center [970, 448] width 212 height 32
drag, startPoint x: 889, startPoint y: 444, endPoint x: 916, endPoint y: 446, distance: 26.5
click at [916, 446] on td "+ 576,09" at bounding box center [970, 448] width 212 height 32
drag, startPoint x: 581, startPoint y: 474, endPoint x: 695, endPoint y: 483, distance: 114.7
click at [695, 484] on td "Cobrança recebida de WELLINGTON VINICIUS DOS SANTOS" at bounding box center [658, 480] width 413 height 32
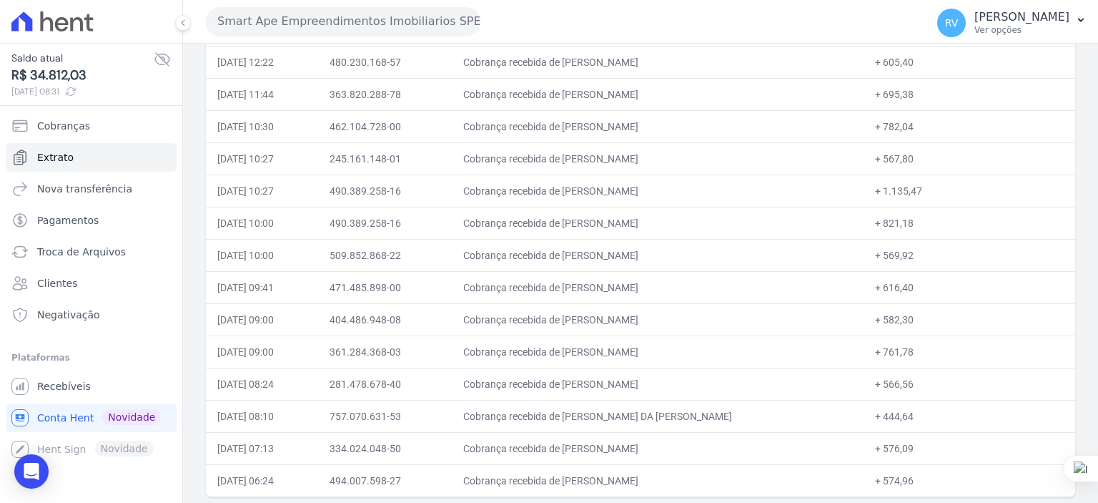
click at [595, 470] on td "Cobrança recebida de WELLINGTON VINICIUS DOS SANTOS" at bounding box center [658, 480] width 413 height 32
drag, startPoint x: 581, startPoint y: 478, endPoint x: 757, endPoint y: 473, distance: 176.6
click at [718, 480] on td "Cobrança recebida de WELLINGTON VINICIUS DOS SANTOS" at bounding box center [658, 480] width 413 height 32
drag, startPoint x: 886, startPoint y: 477, endPoint x: 916, endPoint y: 477, distance: 29.3
click at [916, 477] on td "+ 574,96" at bounding box center [970, 480] width 212 height 32
